Goal: Check status: Check status

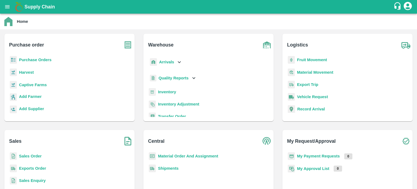
click at [21, 155] on b "Sales Order" at bounding box center [30, 156] width 23 height 4
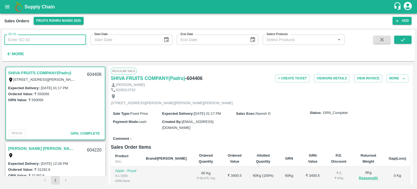
click at [55, 38] on input "SO ID" at bounding box center [45, 39] width 82 height 10
type input "604659"
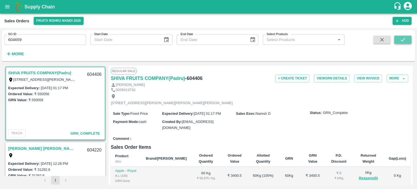
click at [396, 42] on button "submit" at bounding box center [402, 40] width 17 height 8
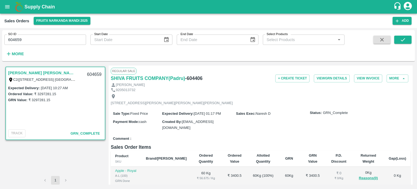
click at [60, 74] on link "[PERSON_NAME] [PERSON_NAME]([GEOGRAPHIC_DATA])" at bounding box center [42, 72] width 68 height 7
